Goal: Task Accomplishment & Management: Use online tool/utility

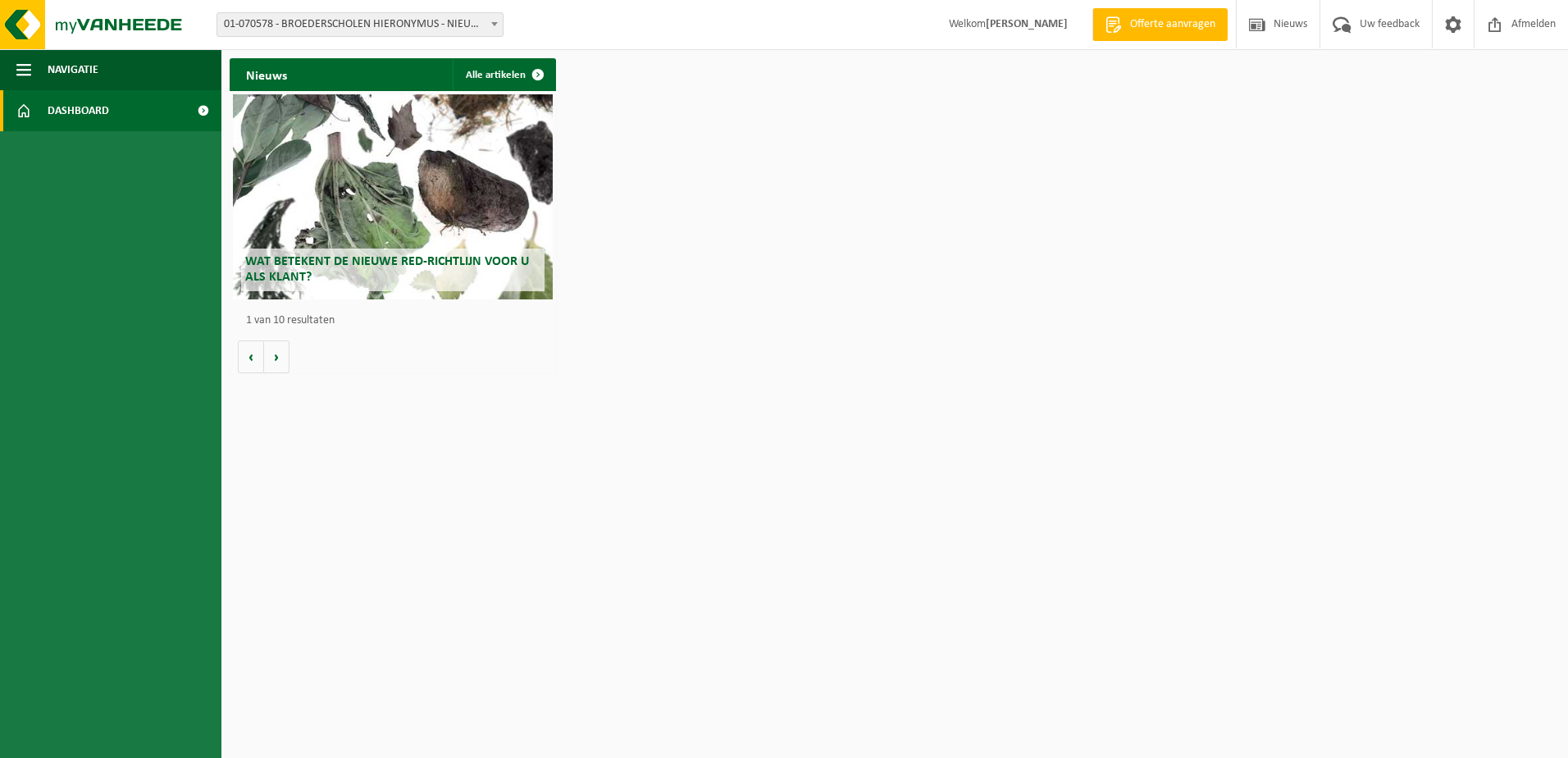
click at [445, 486] on html "Vestiging: 01-070578 - BROEDERSCHOLEN HIERONYMUS - NIEUWSTRAAT - SINT-NIKLAAS 0…" at bounding box center [784, 379] width 1568 height 758
click at [87, 112] on span "Dashboard" at bounding box center [78, 111] width 62 height 41
click at [36, 63] on button "Navigatie" at bounding box center [111, 69] width 221 height 41
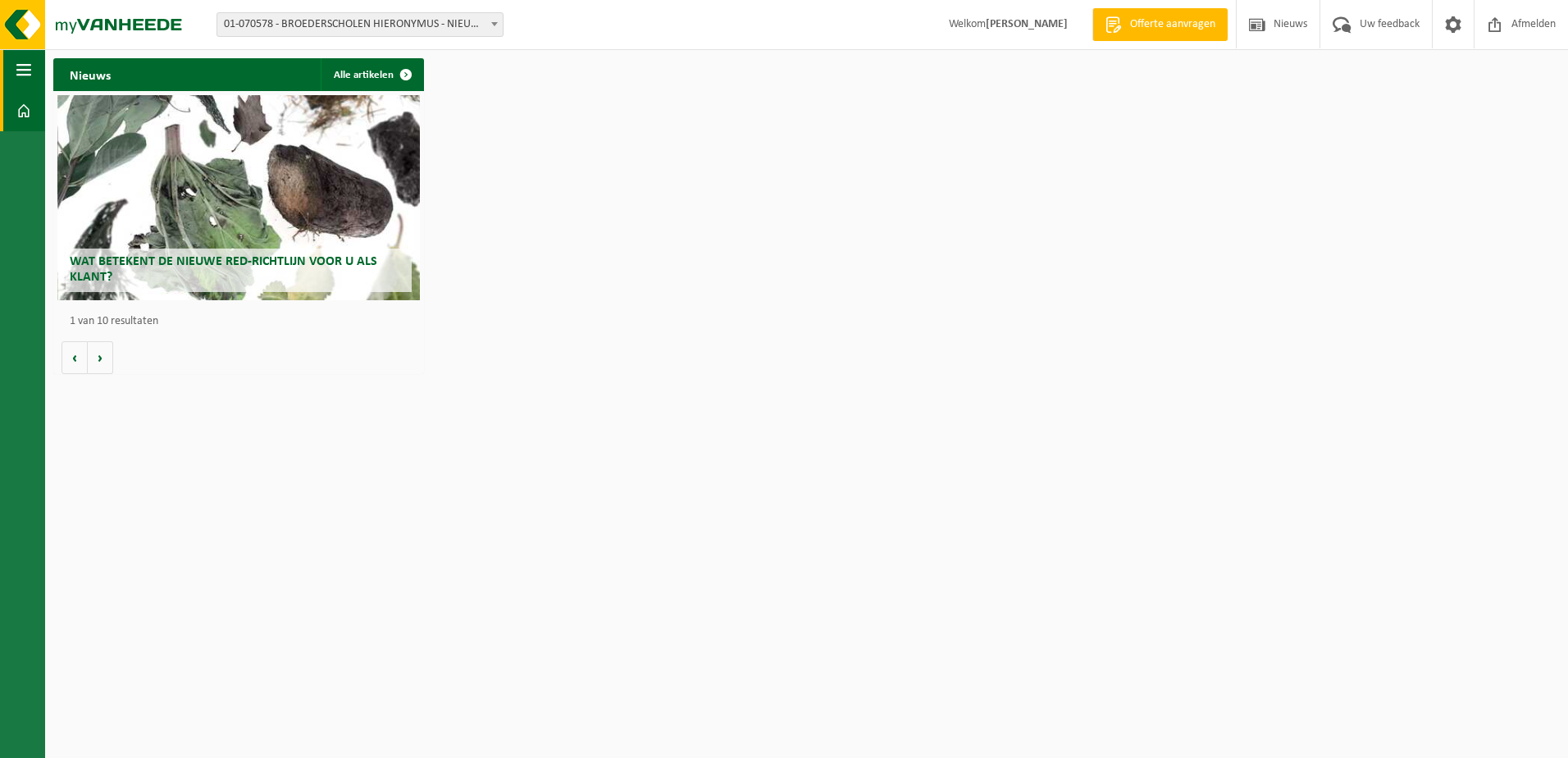
click at [23, 73] on span "button" at bounding box center [24, 69] width 15 height 41
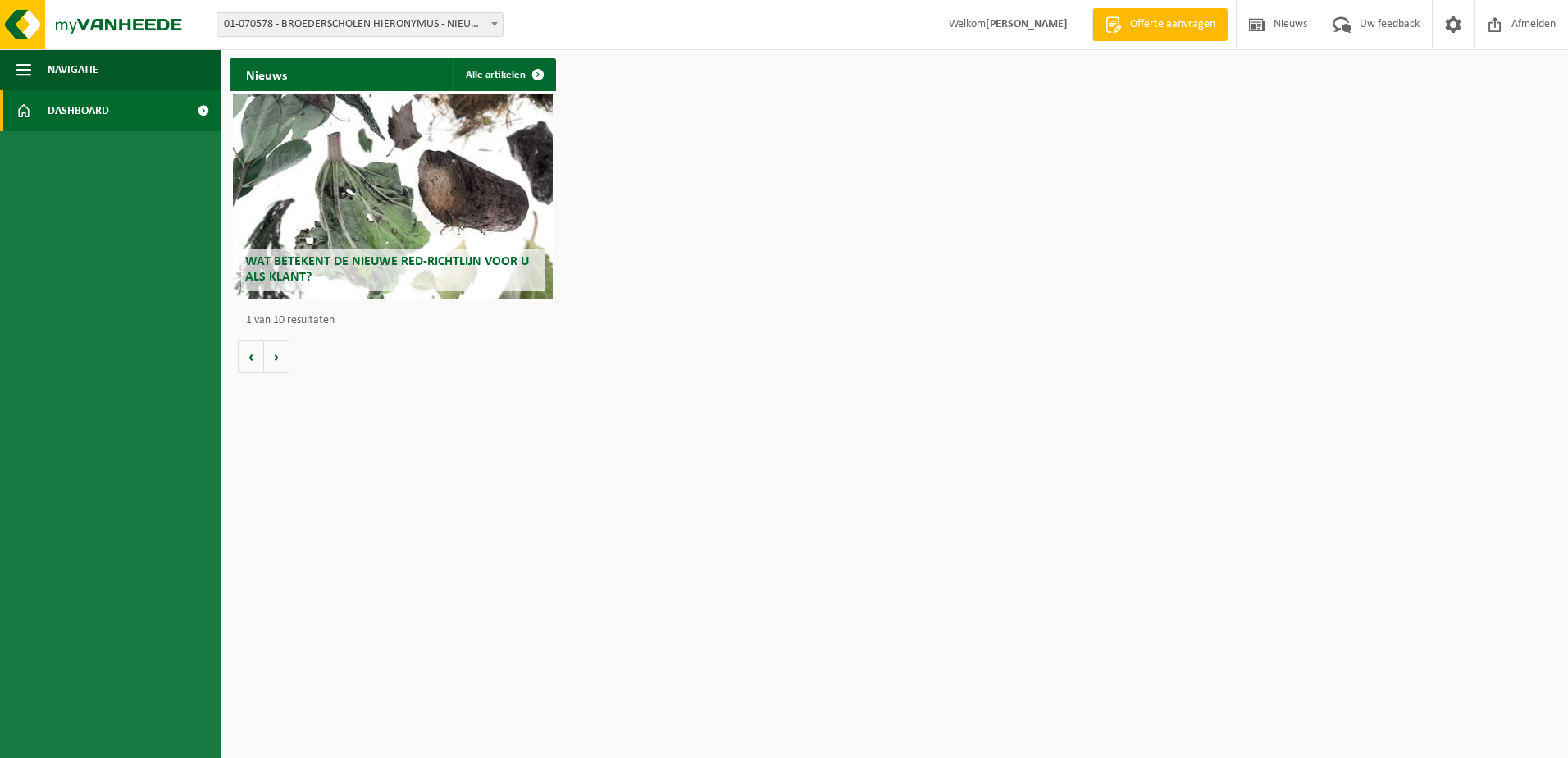
click at [99, 115] on span "Dashboard" at bounding box center [78, 111] width 62 height 41
click at [500, 25] on span at bounding box center [494, 24] width 16 height 22
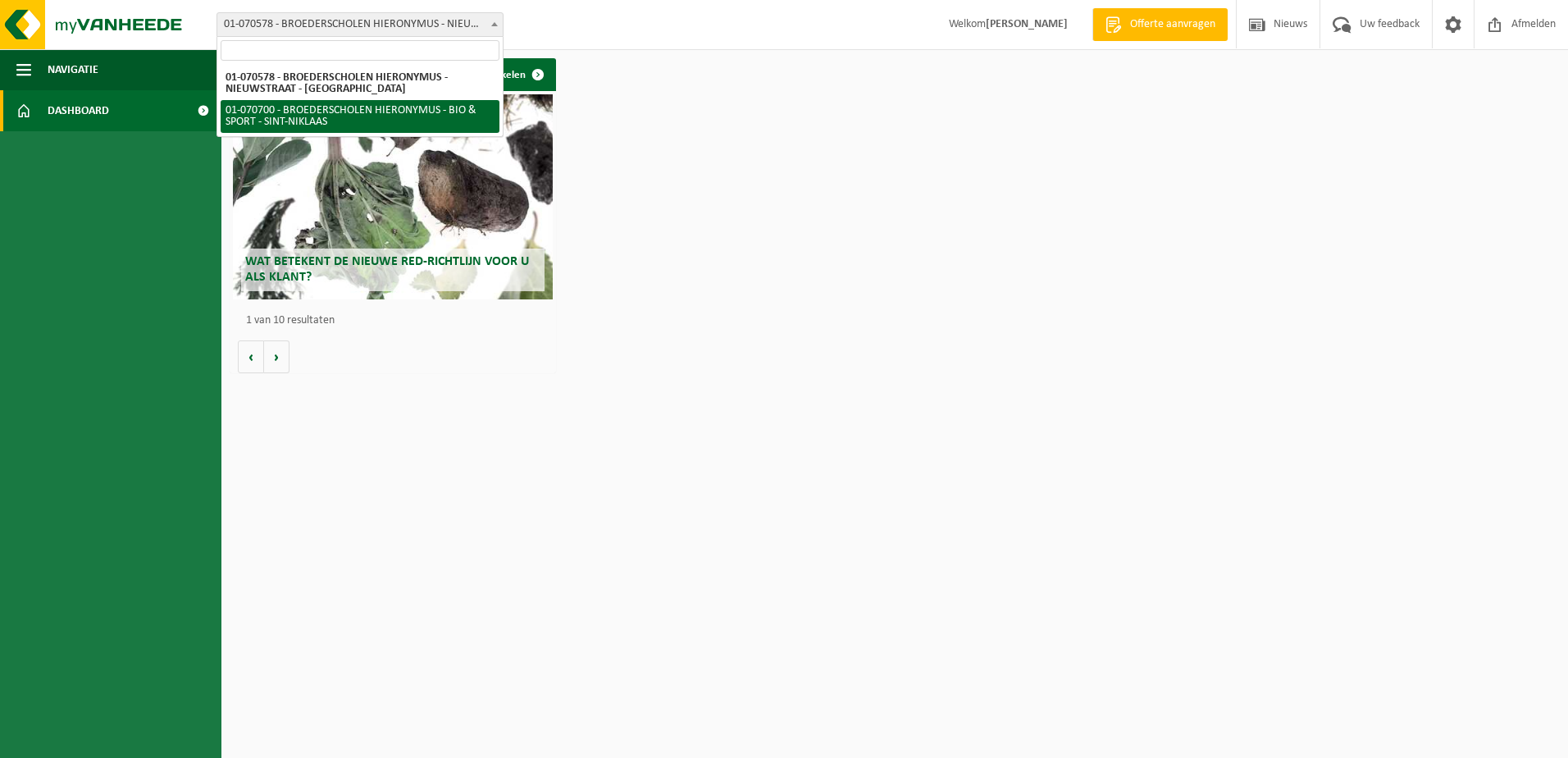
select select "475"
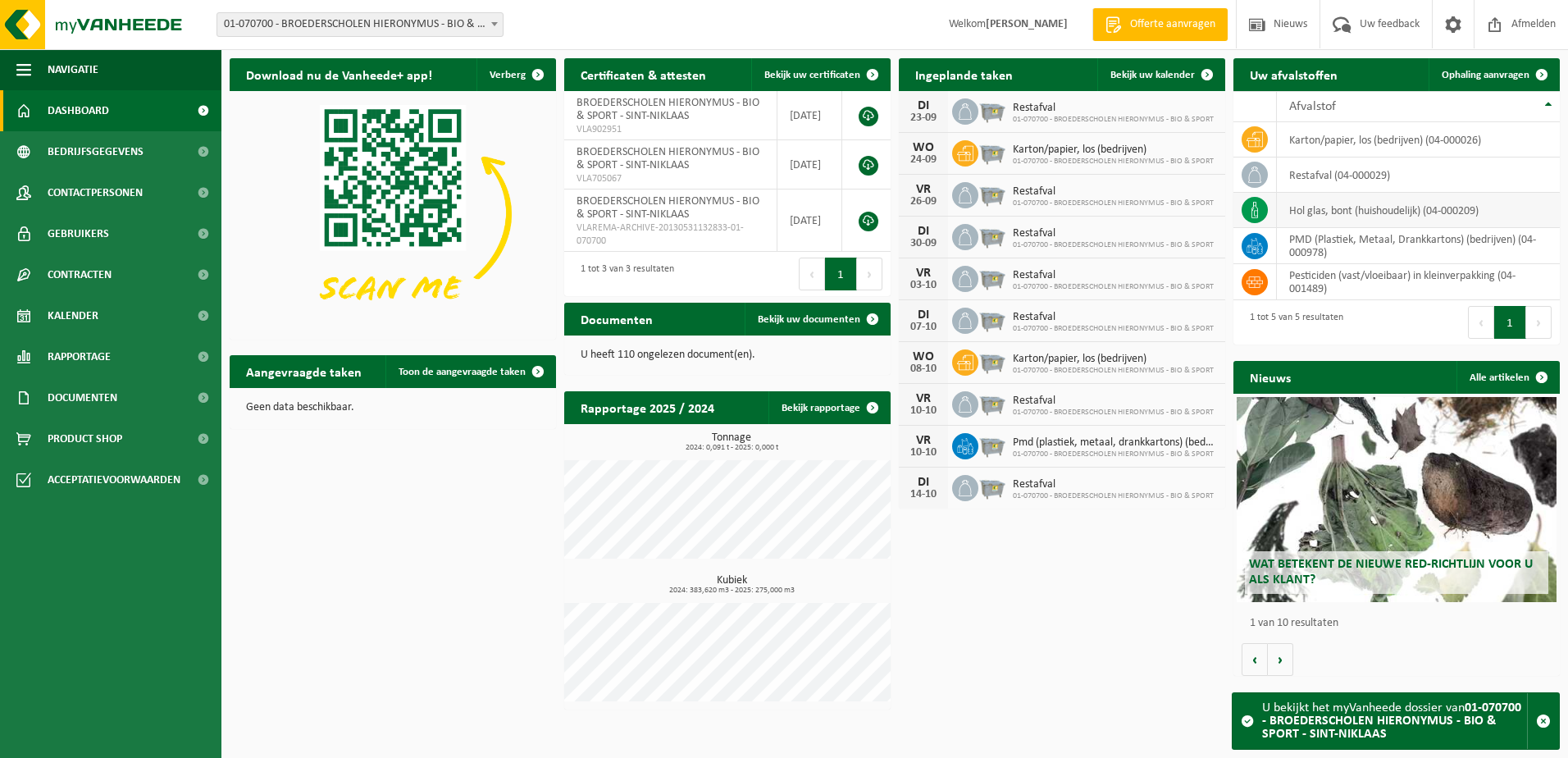
click at [1260, 209] on icon at bounding box center [1254, 210] width 16 height 16
click at [1371, 219] on td "hol glas, bont (huishoudelijk) (04-000209)" at bounding box center [1418, 210] width 283 height 35
click at [1377, 211] on td "hol glas, bont (huishoudelijk) (04-000209)" at bounding box center [1418, 210] width 283 height 35
drag, startPoint x: 1377, startPoint y: 211, endPoint x: 1483, endPoint y: 70, distance: 176.4
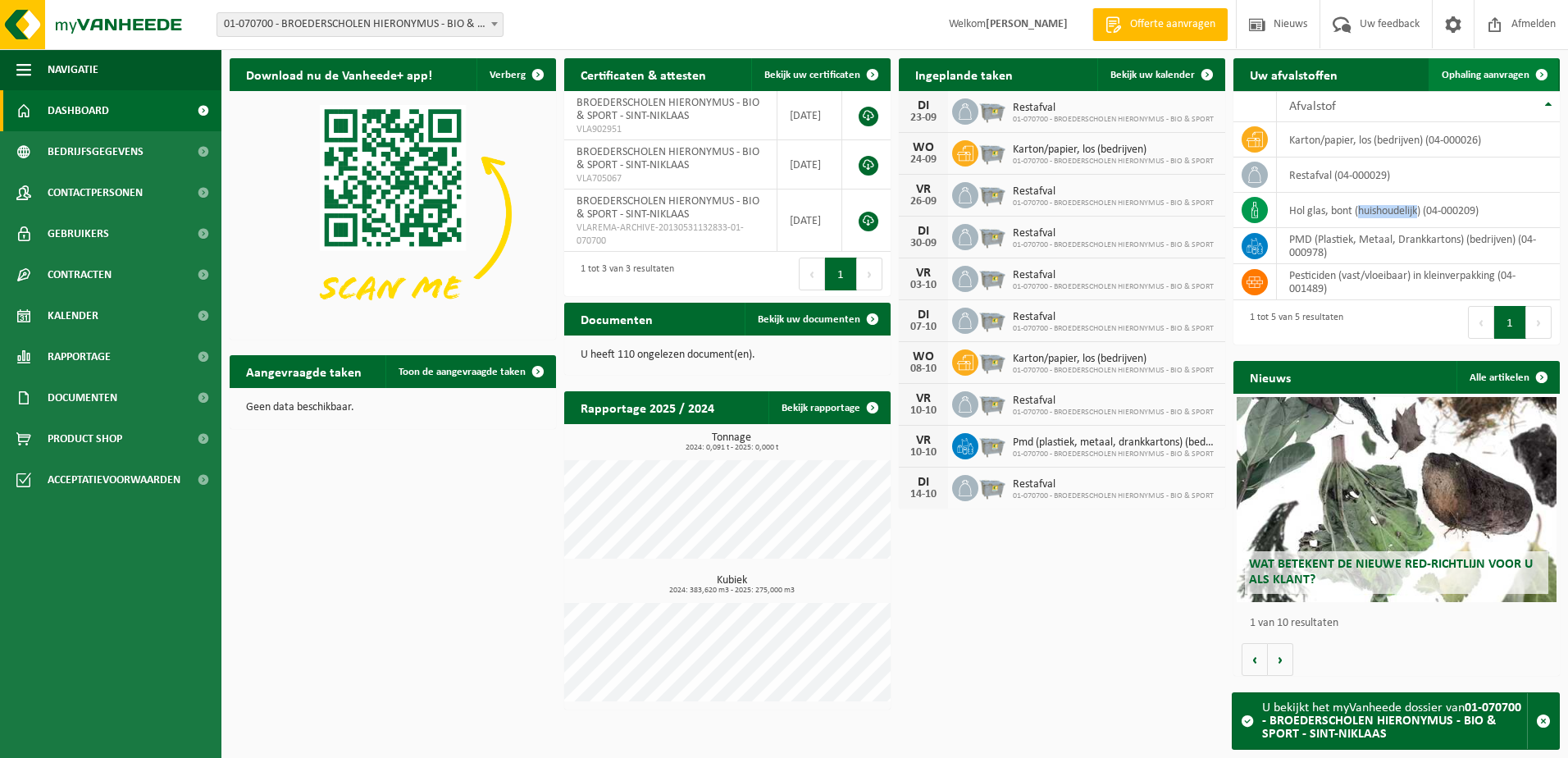
click at [1483, 70] on span "Ophaling aanvragen" at bounding box center [1485, 75] width 88 height 11
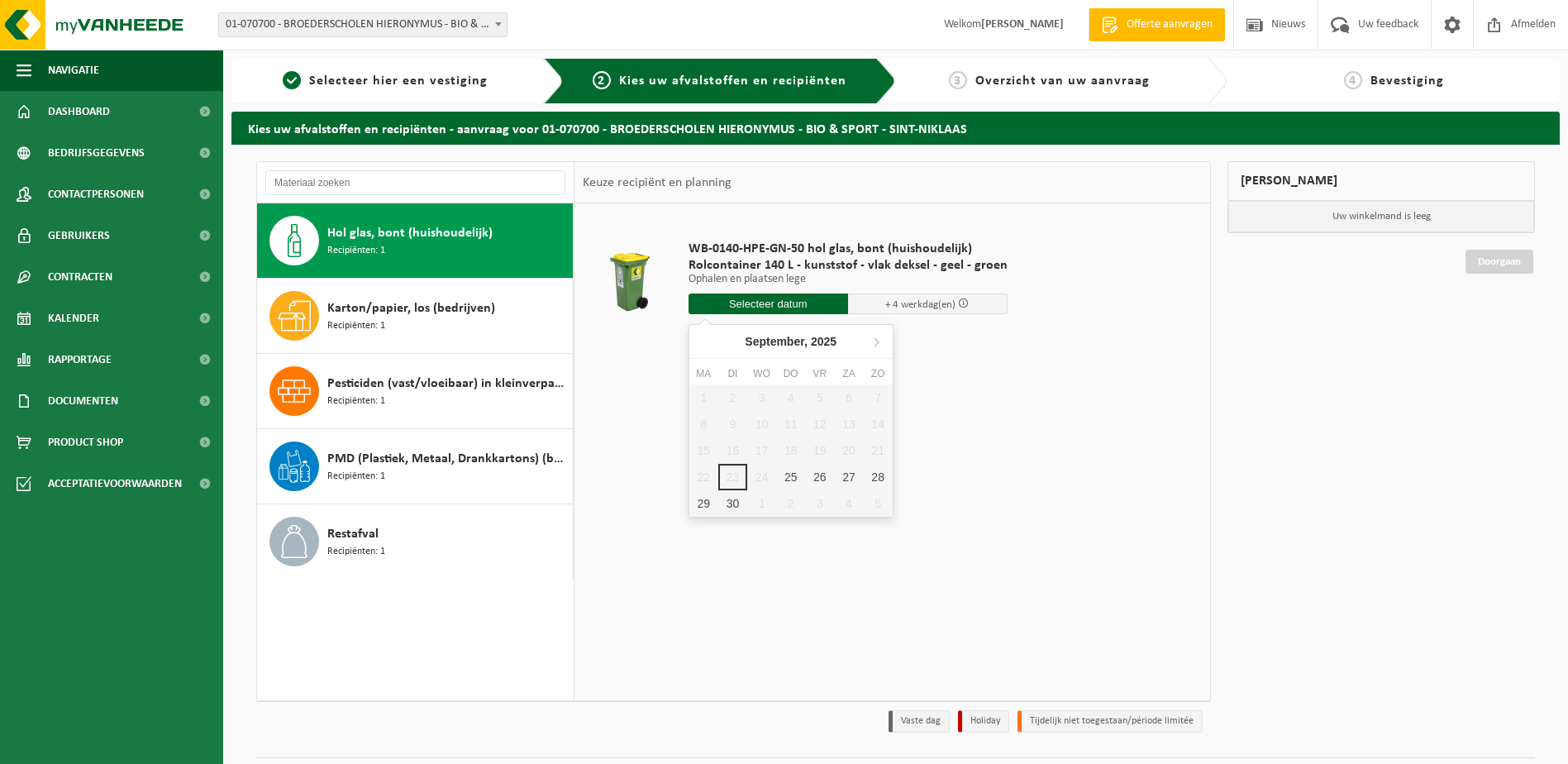
click at [792, 306] on input "text" at bounding box center [768, 303] width 160 height 21
click at [820, 478] on div "26" at bounding box center [820, 476] width 29 height 27
type input "Van 2025-09-26"
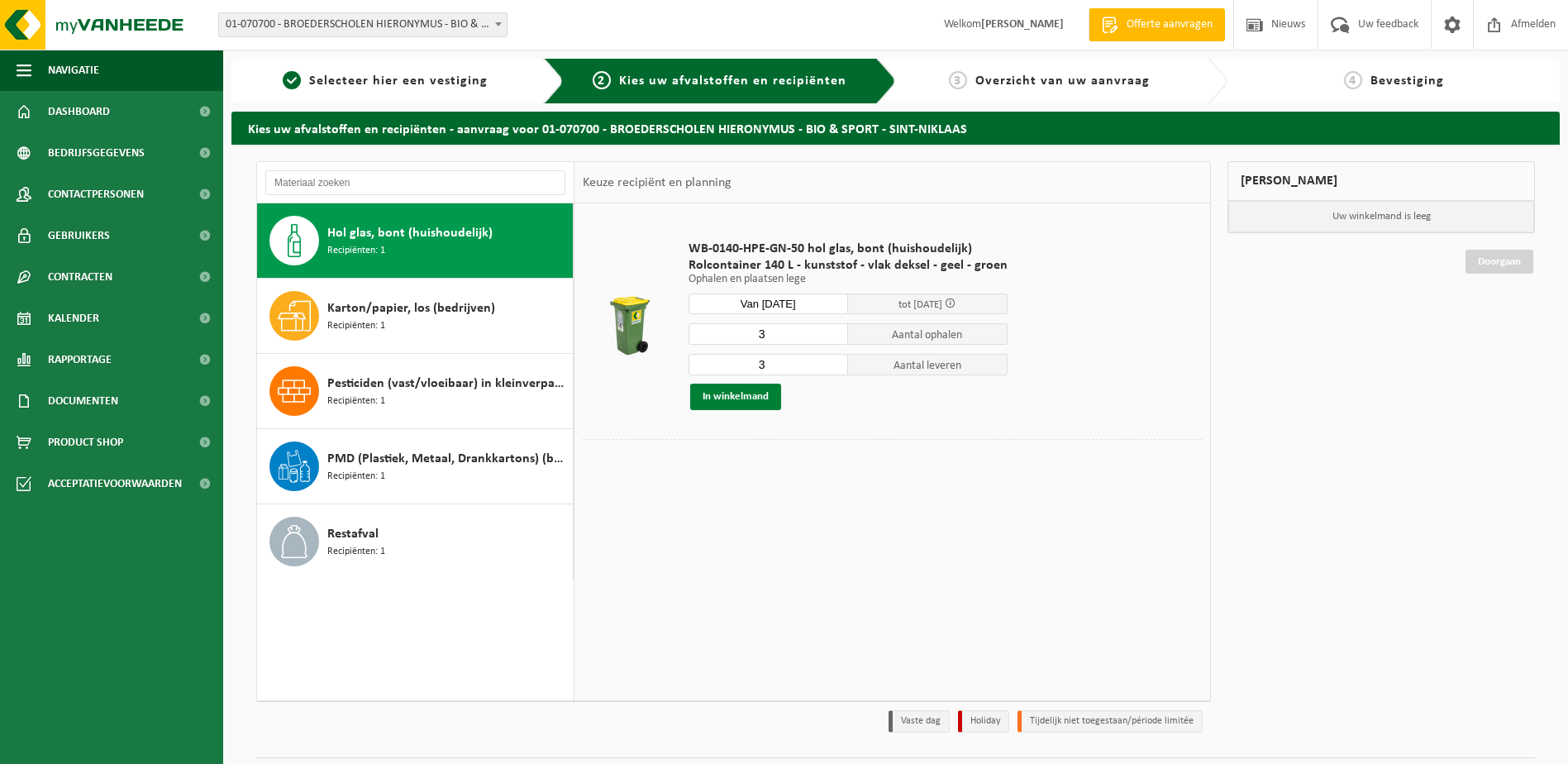
click at [750, 396] on button "In winkelmand" at bounding box center [736, 397] width 91 height 27
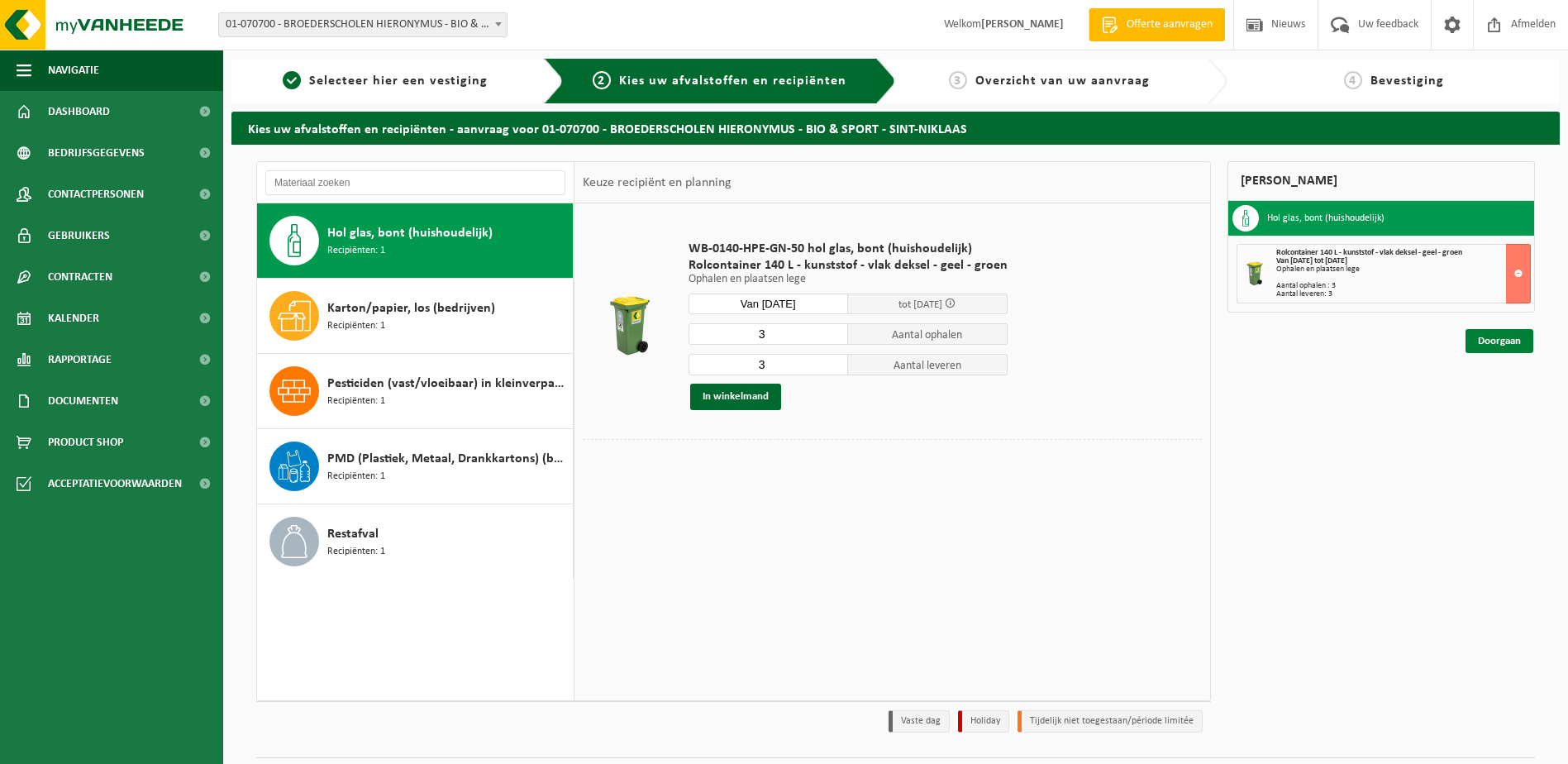
click at [1514, 345] on link "Doorgaan" at bounding box center [1499, 341] width 68 height 24
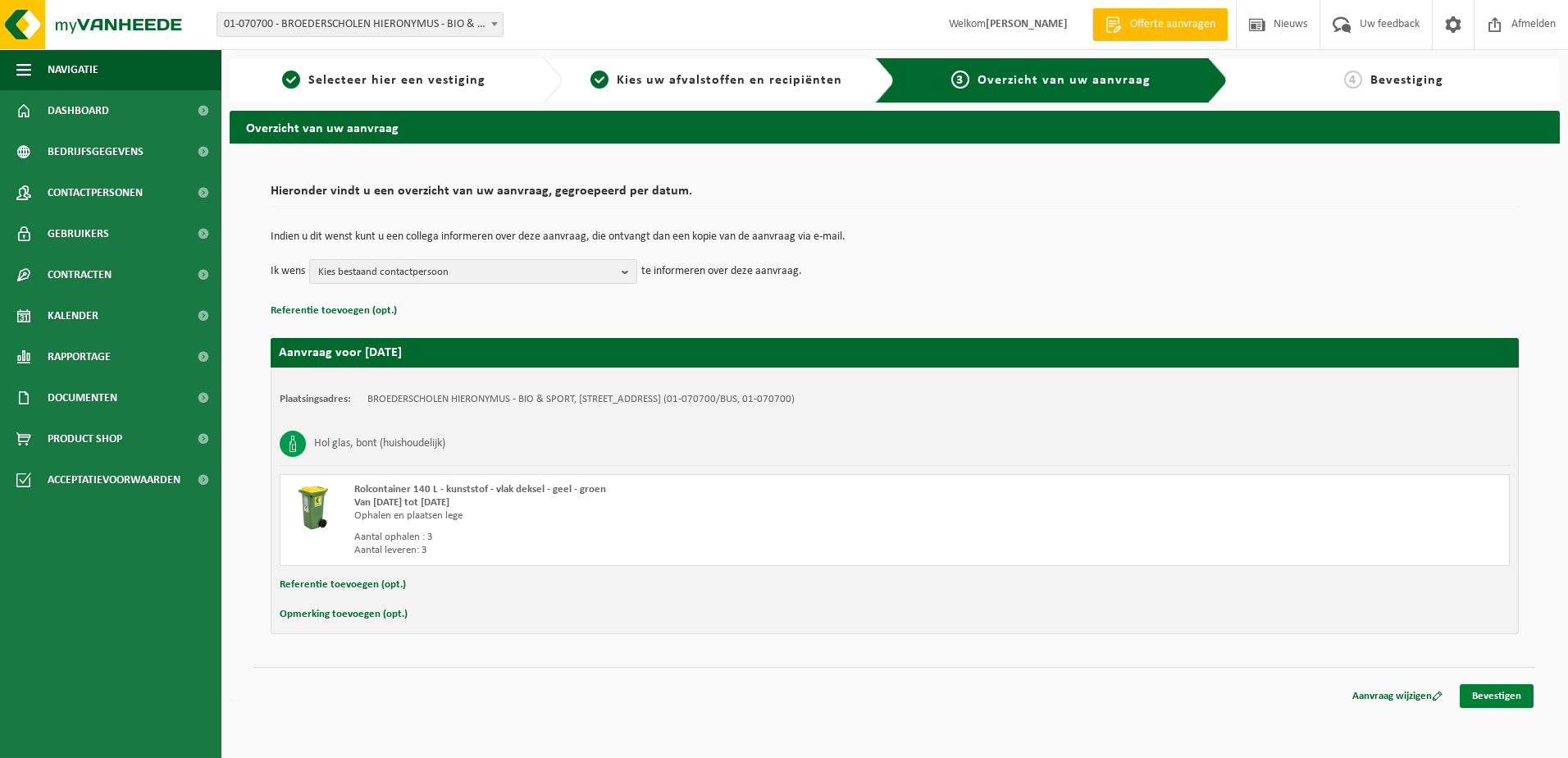
click at [1507, 701] on link "Bevestigen" at bounding box center [1495, 695] width 73 height 24
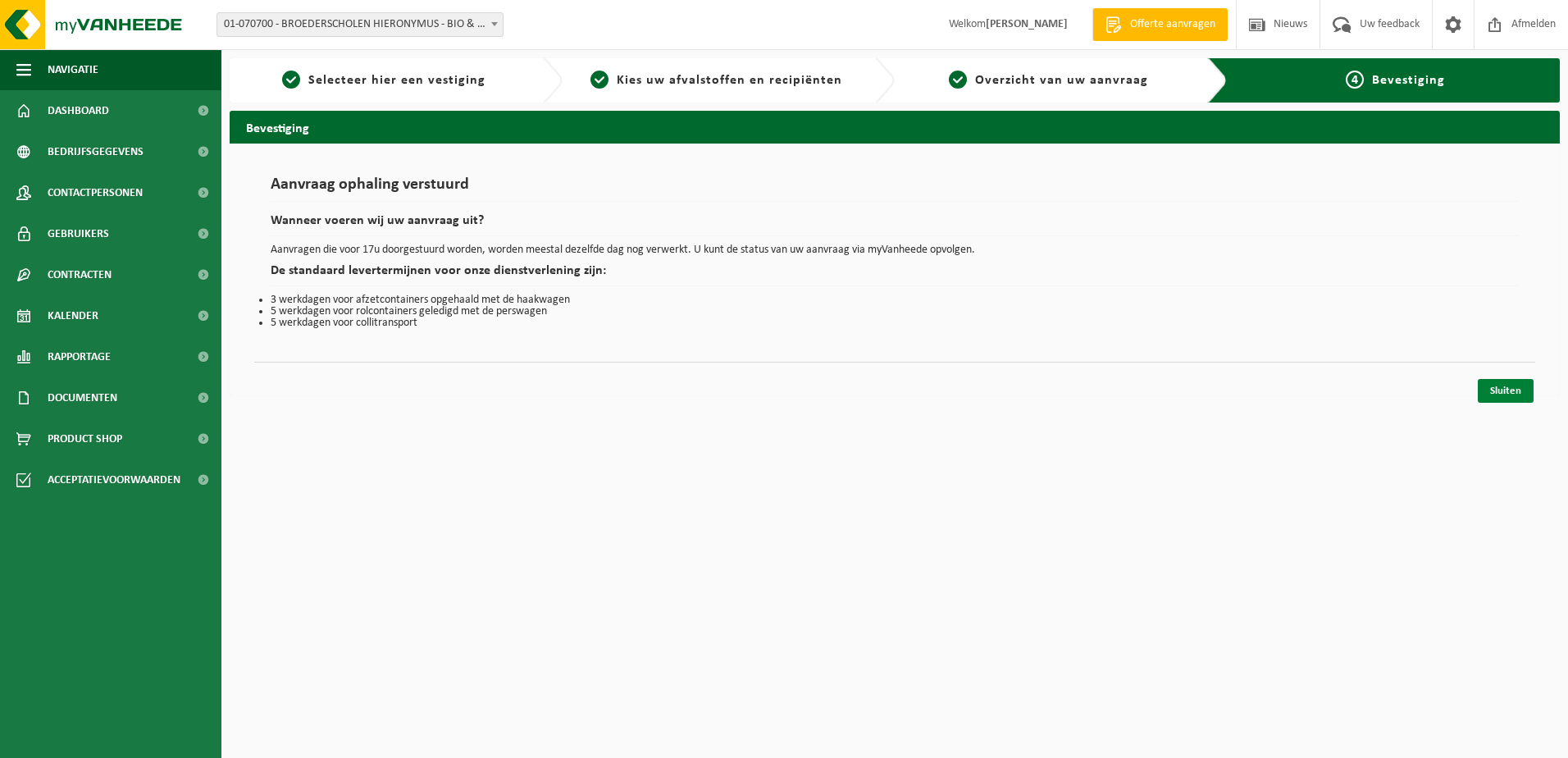
click at [1515, 385] on link "Sluiten" at bounding box center [1505, 391] width 56 height 24
